Goal: Task Accomplishment & Management: Use online tool/utility

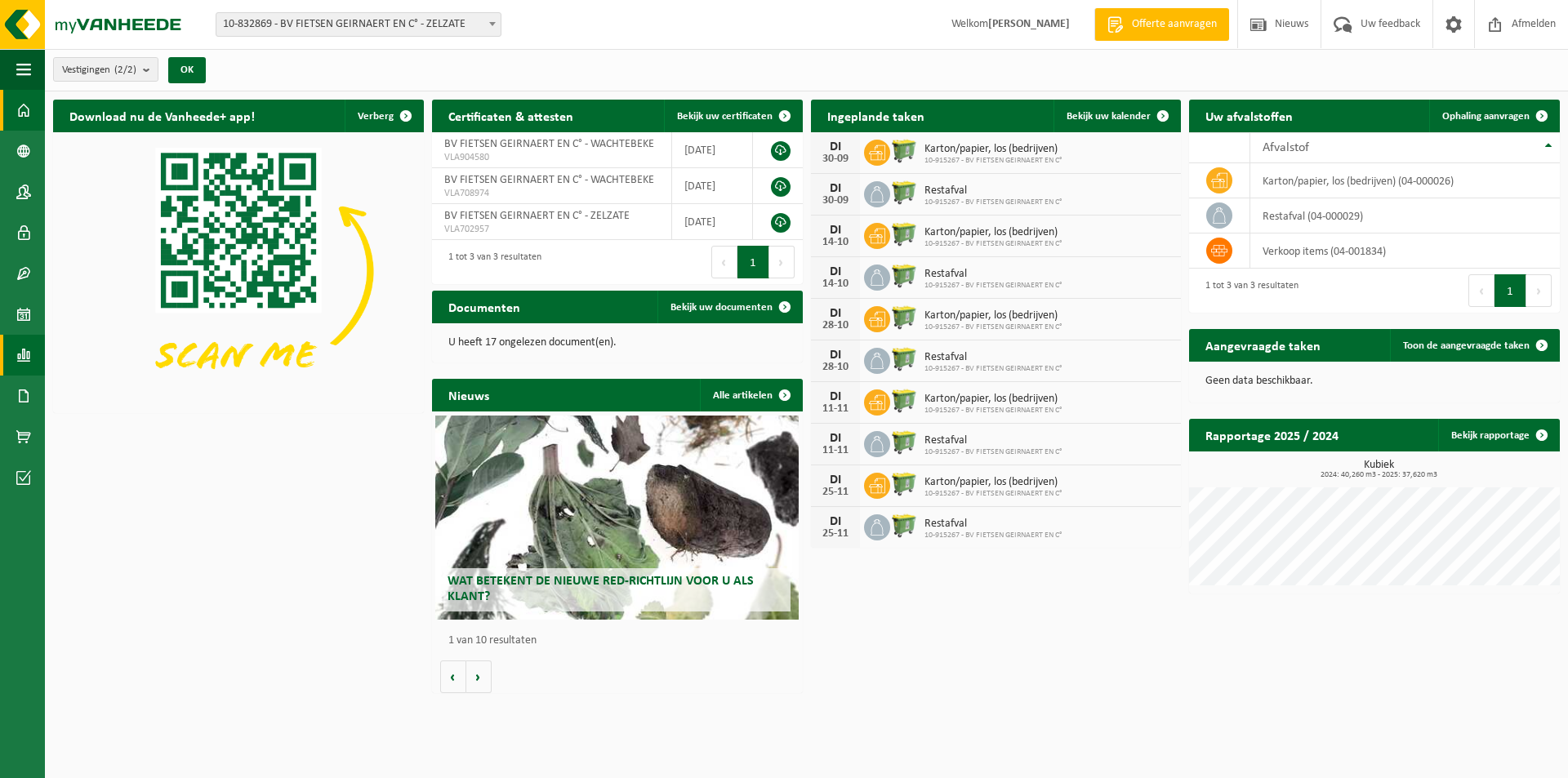
click at [18, 362] on span at bounding box center [24, 355] width 15 height 41
click at [95, 357] on span "In grafiekvorm" at bounding box center [131, 355] width 73 height 31
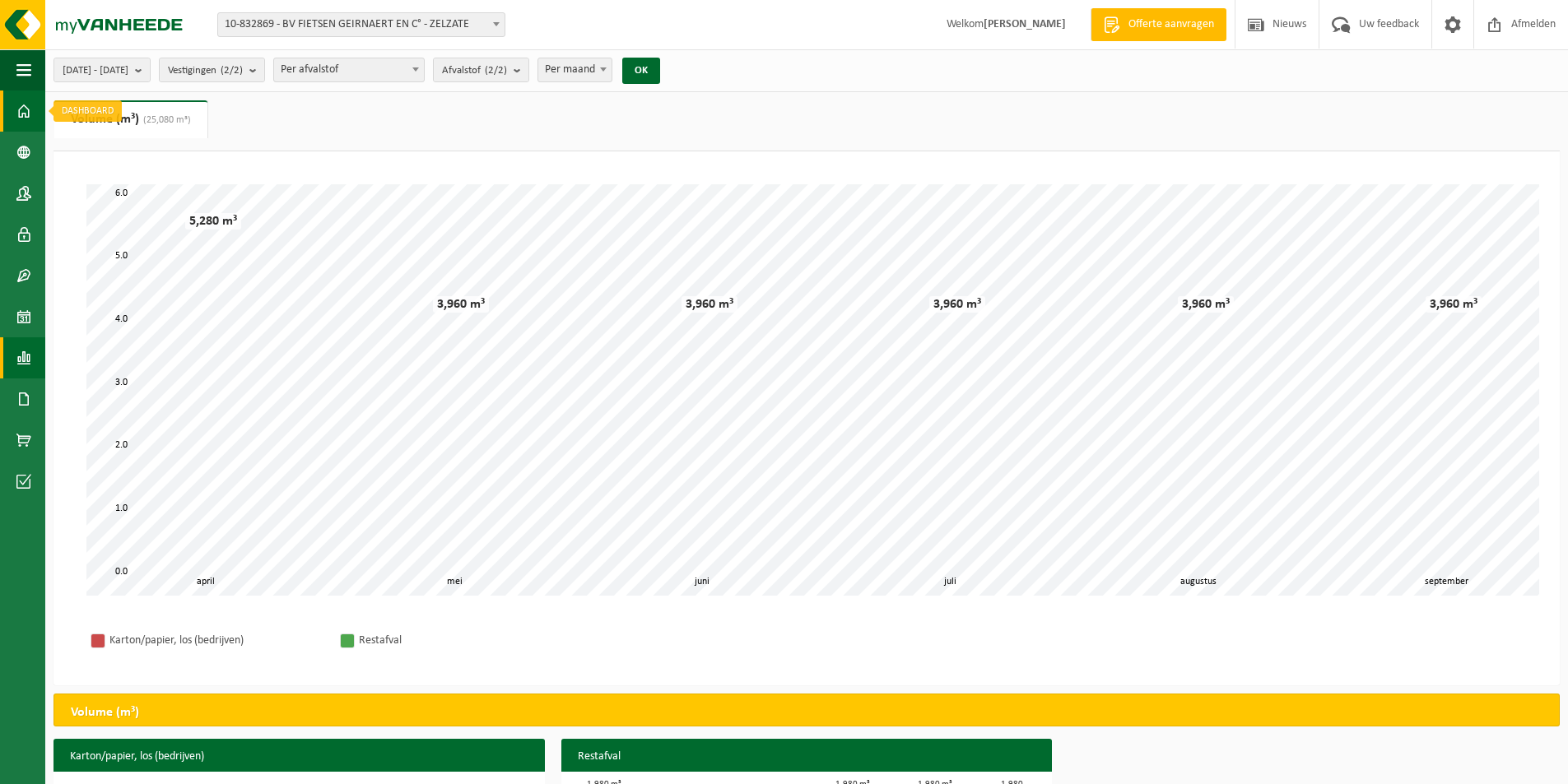
click at [27, 103] on span at bounding box center [24, 111] width 15 height 41
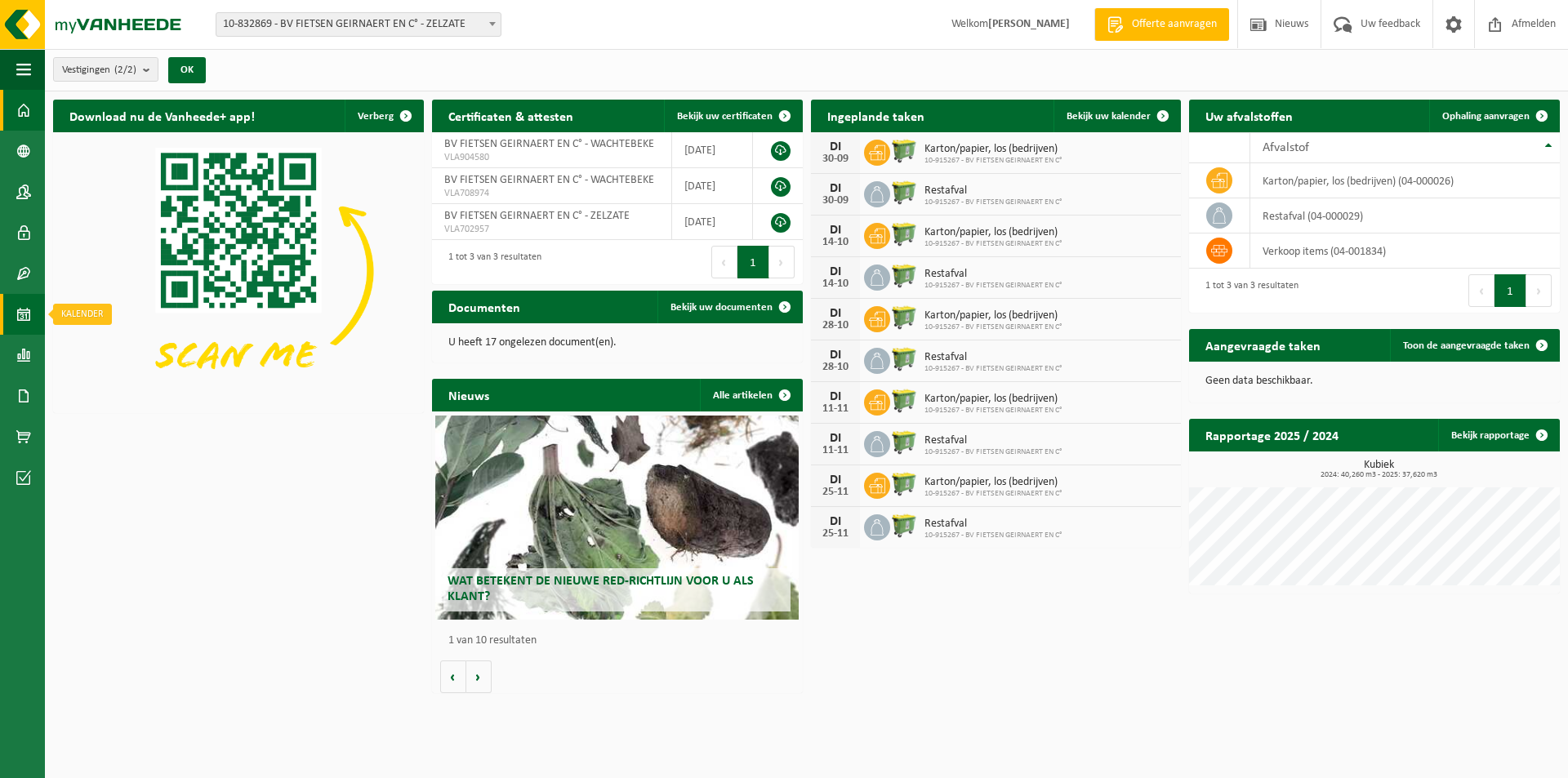
click at [17, 321] on span at bounding box center [24, 315] width 15 height 41
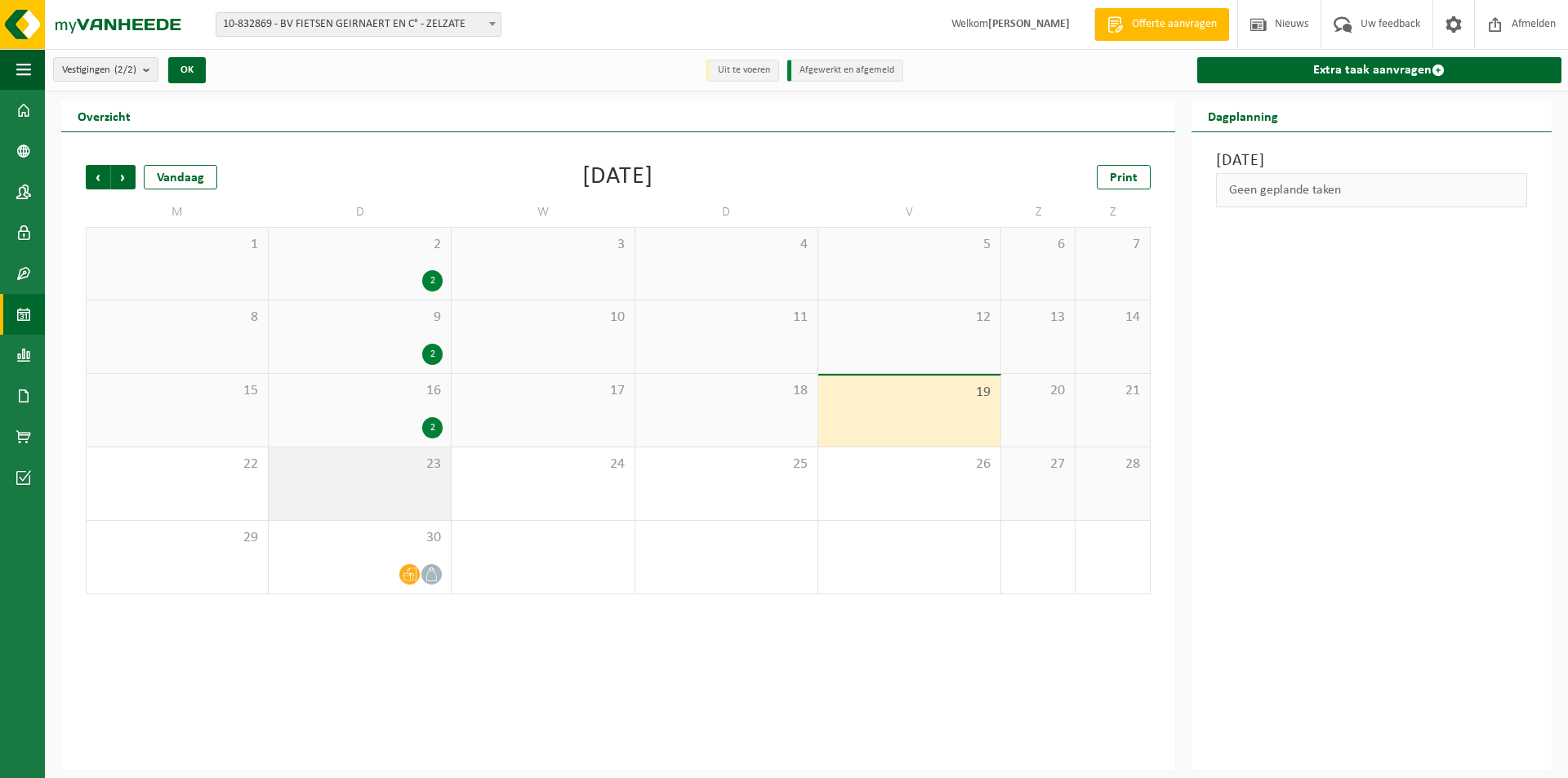
click at [379, 488] on div "23" at bounding box center [359, 484] width 182 height 73
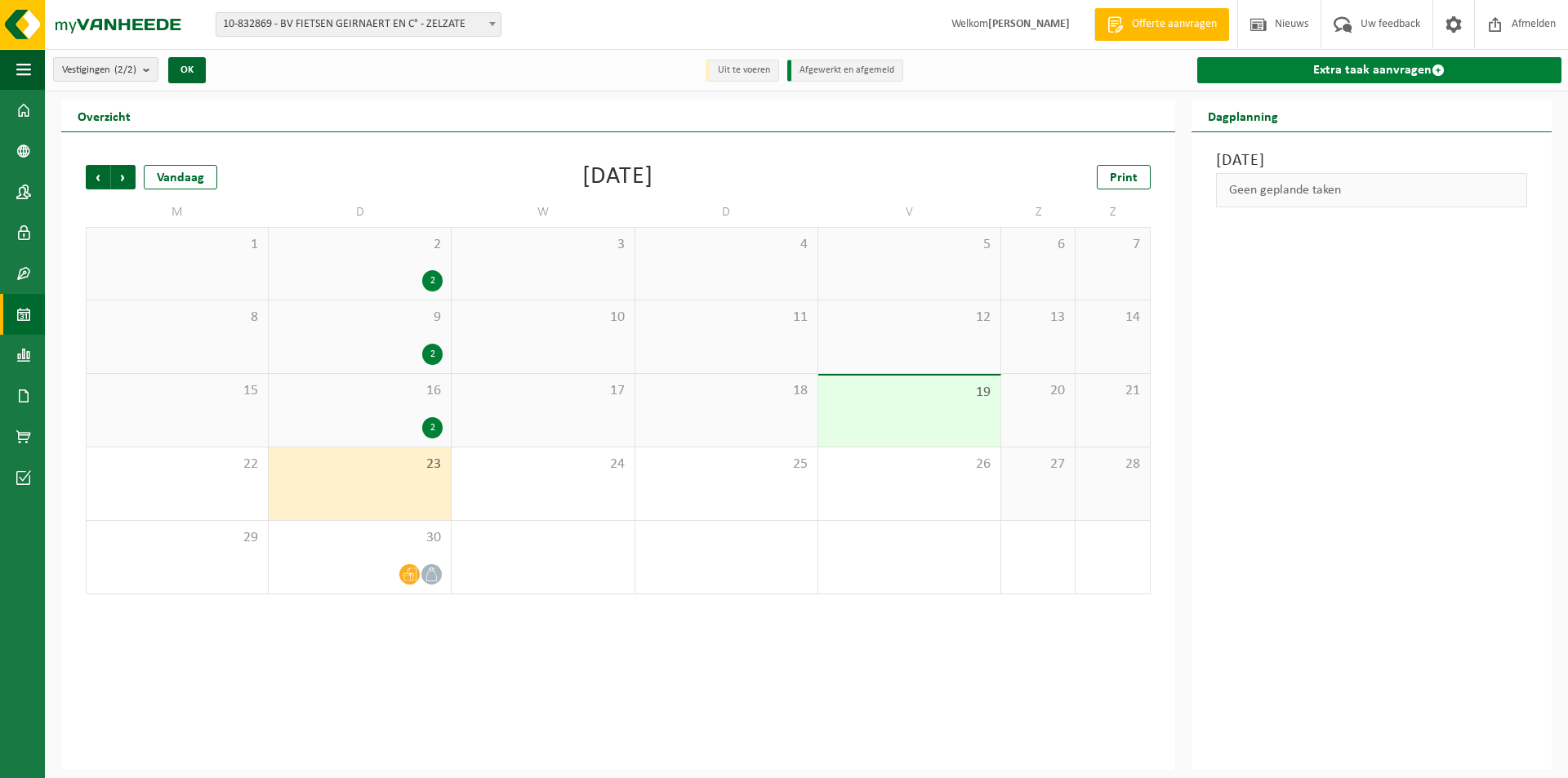
click at [1349, 73] on link "Extra taak aanvragen" at bounding box center [1380, 70] width 365 height 26
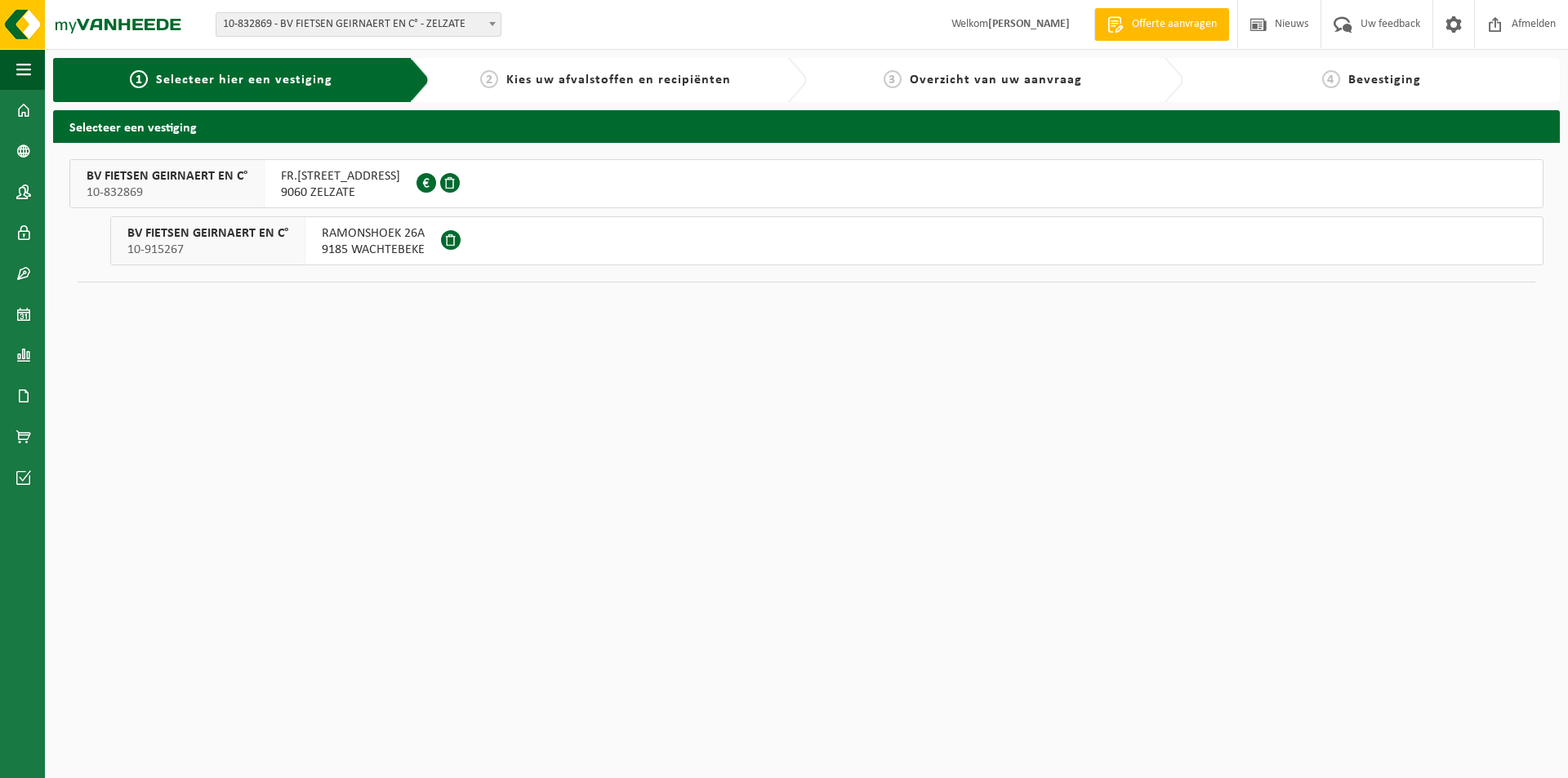
click at [347, 253] on span "9185 WACHTEBEKE" at bounding box center [373, 250] width 103 height 17
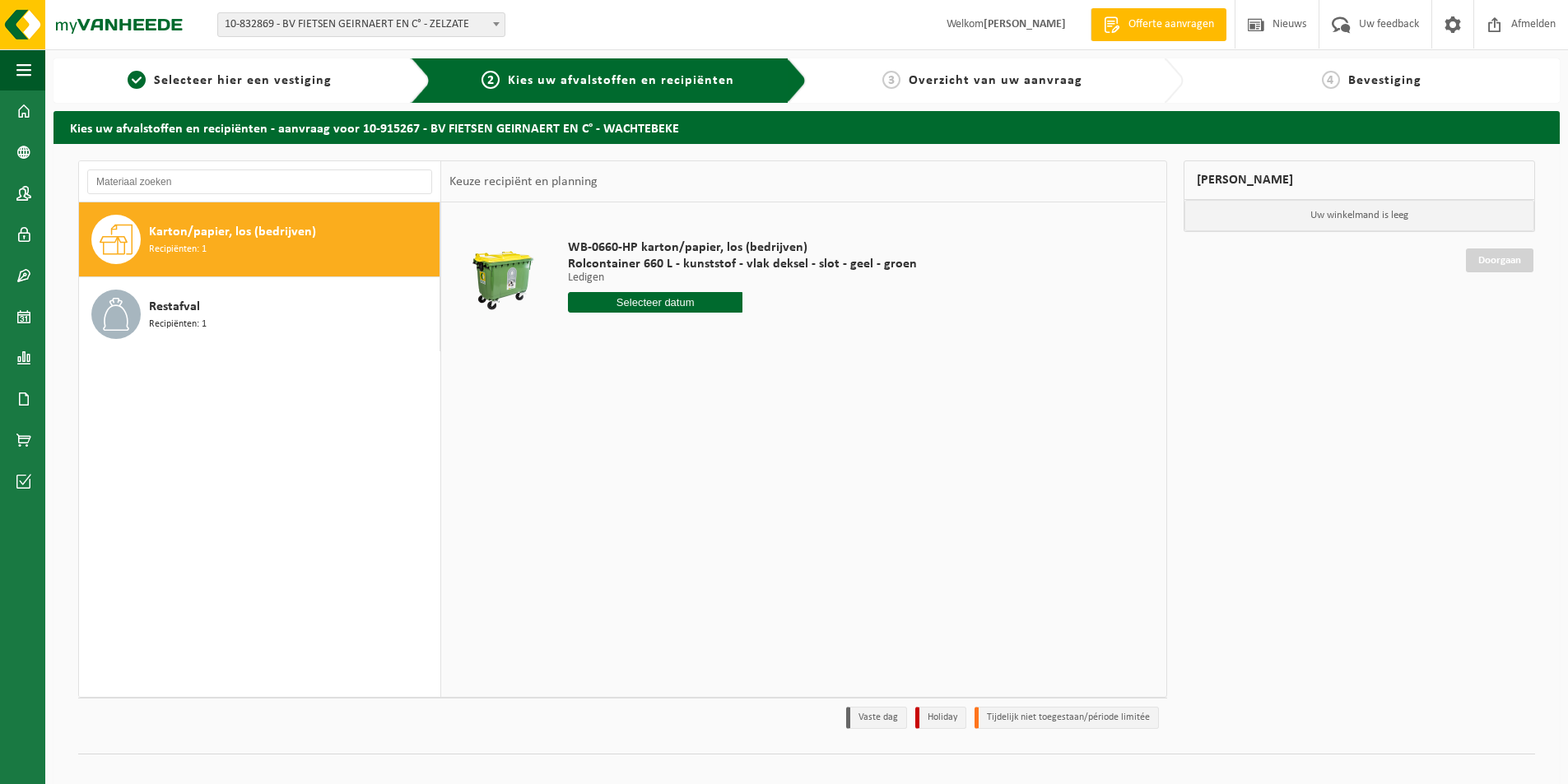
click at [305, 254] on div "Karton/papier, los (bedrijven) Recipiënten: 1" at bounding box center [292, 239] width 286 height 49
click at [655, 302] on input "text" at bounding box center [655, 302] width 174 height 21
click at [614, 472] on div "23" at bounding box center [612, 475] width 29 height 26
type input "Van [DATE]"
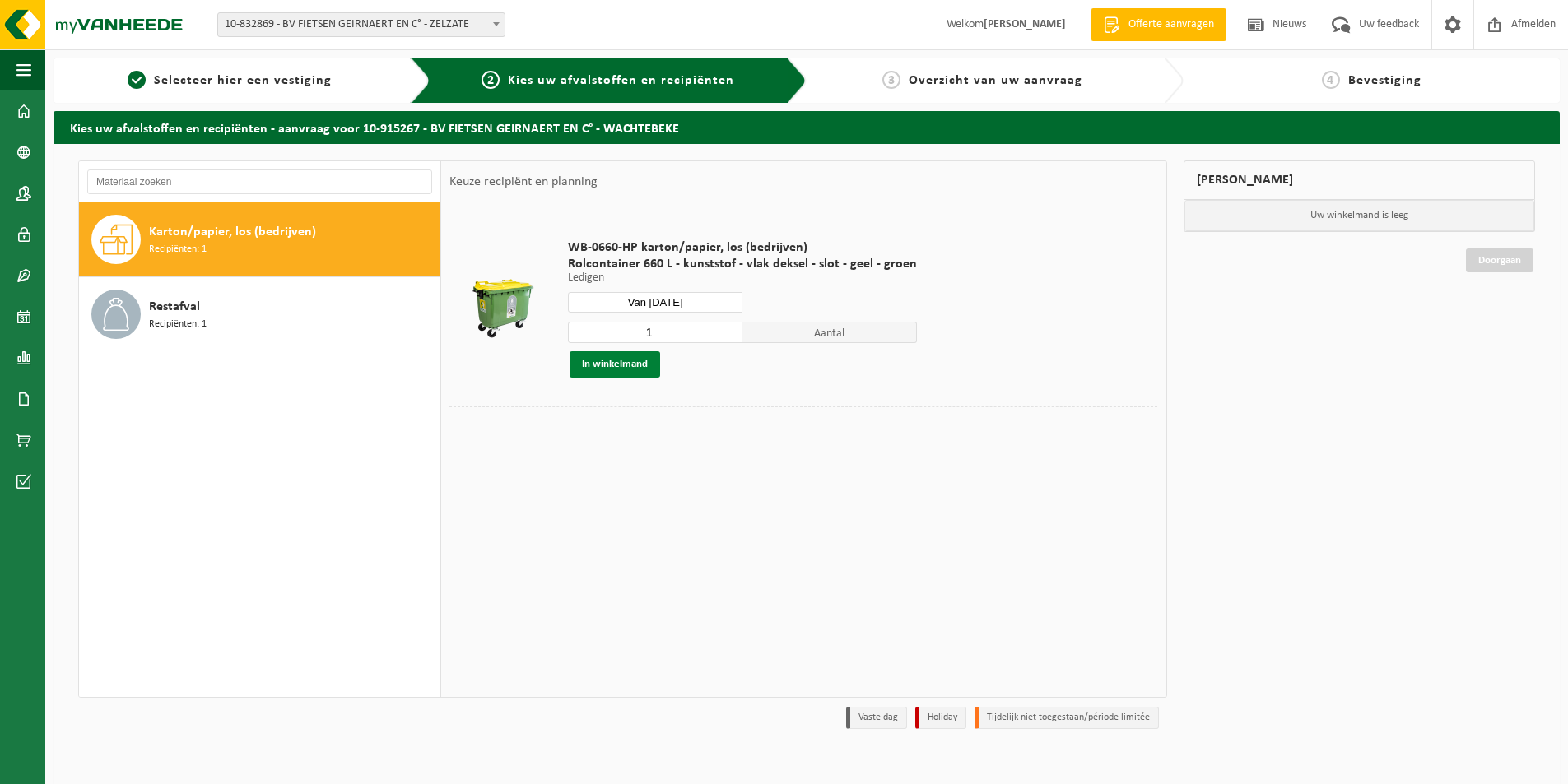
click at [633, 361] on button "In winkelmand" at bounding box center [615, 364] width 90 height 26
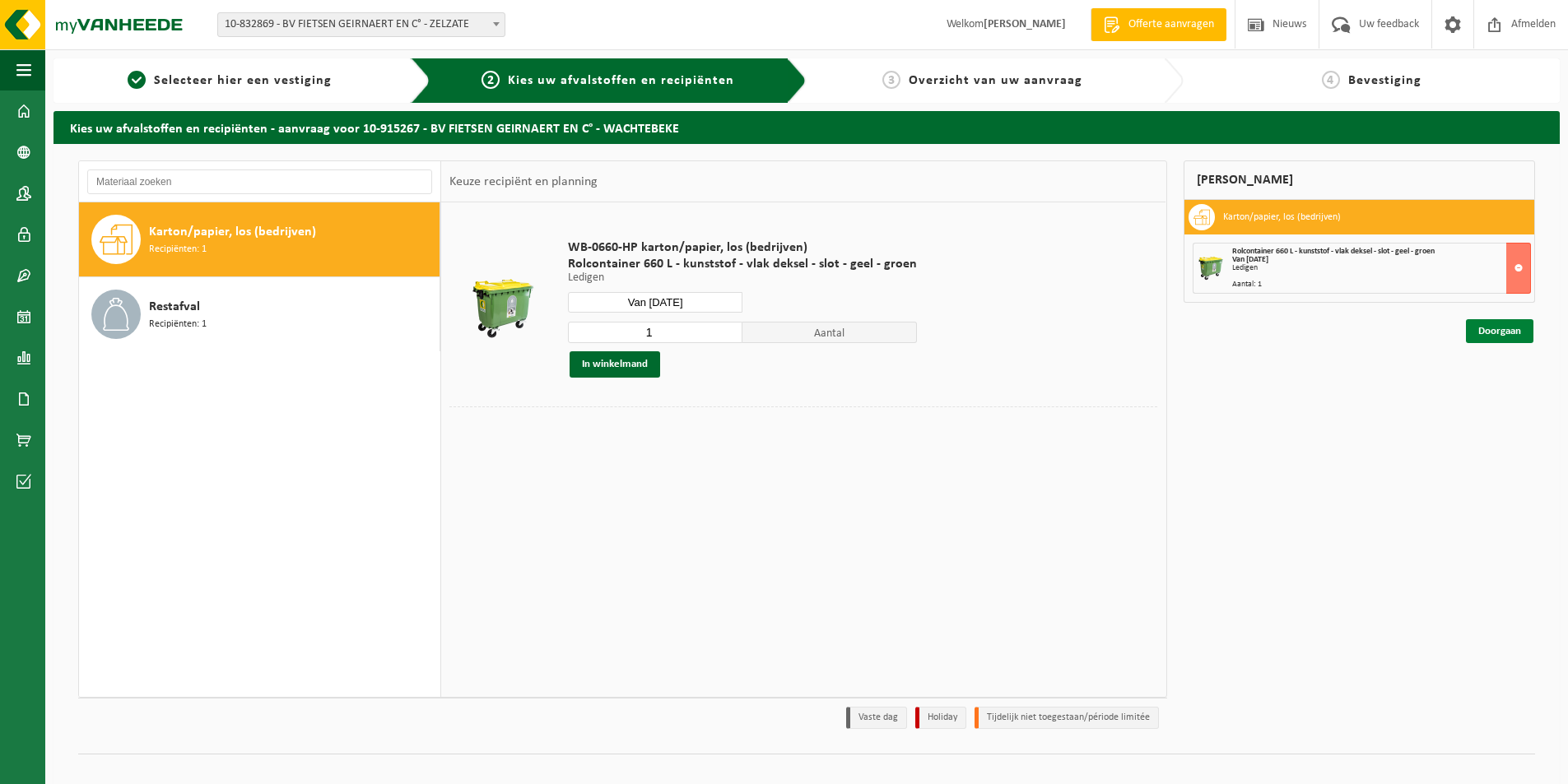
click at [1486, 329] on link "Doorgaan" at bounding box center [1500, 331] width 67 height 24
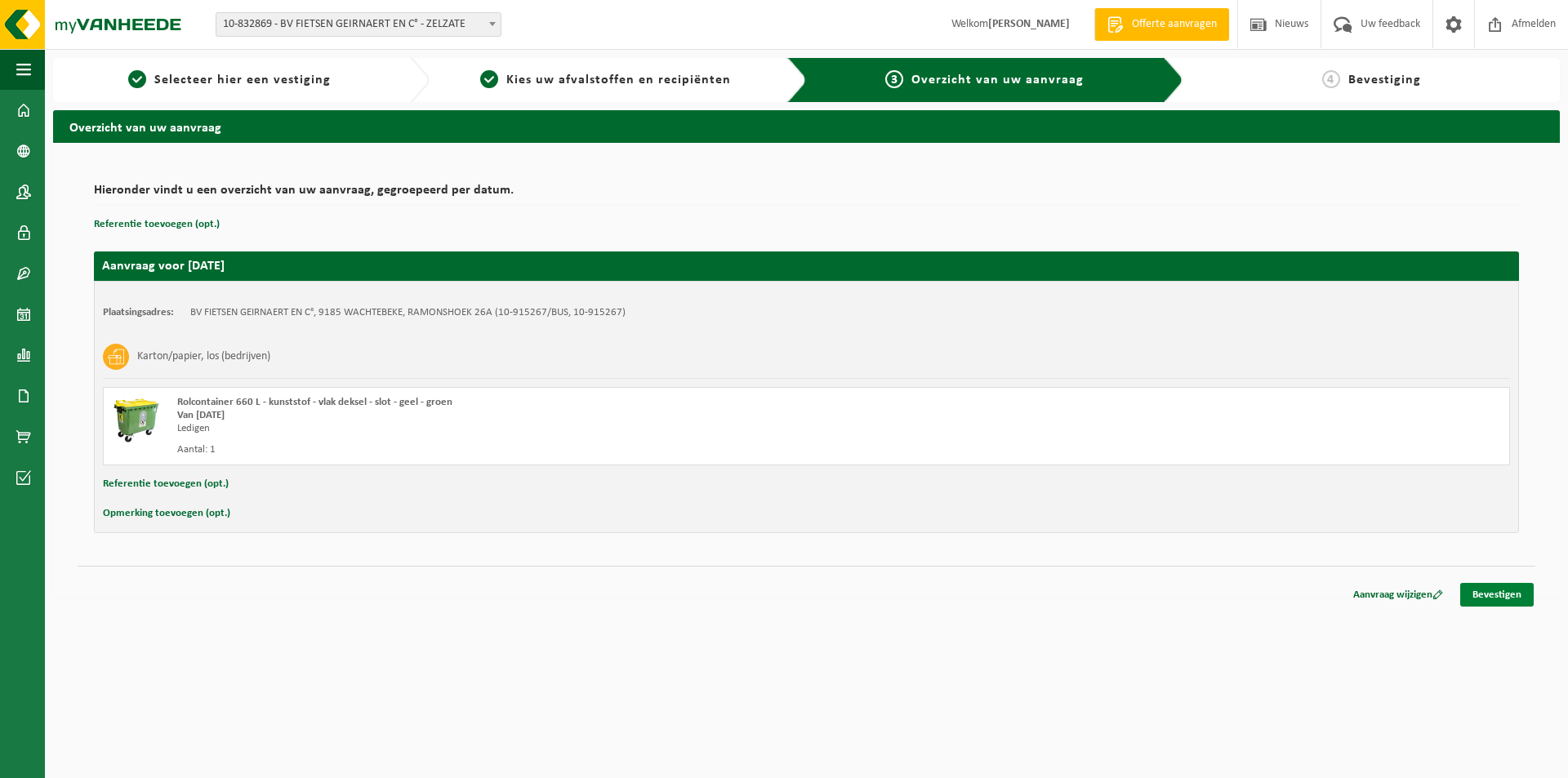
click at [1500, 593] on link "Bevestigen" at bounding box center [1497, 595] width 73 height 24
